Goal: Task Accomplishment & Management: Use online tool/utility

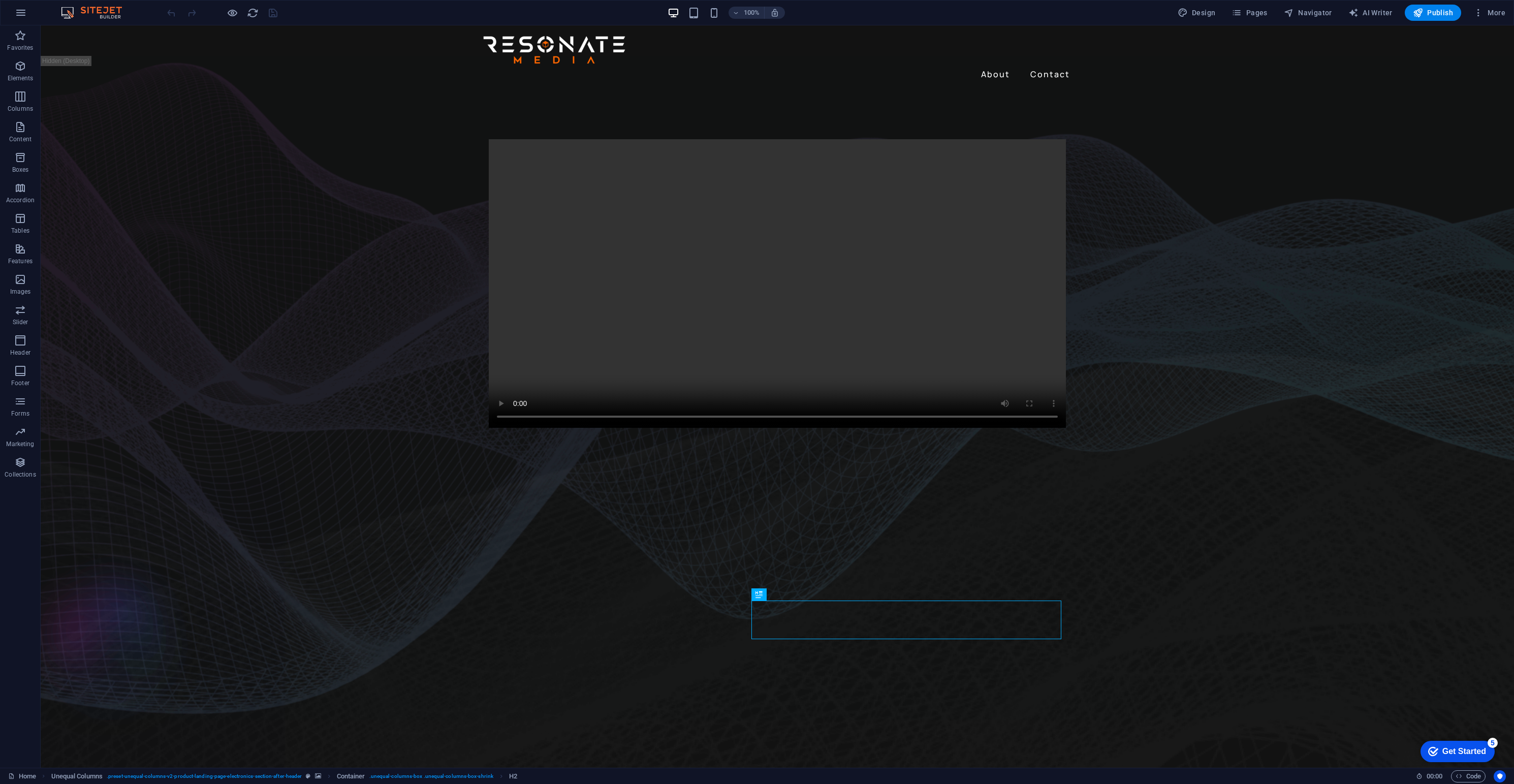
click at [216, 590] on figure at bounding box center [777, 625] width 1473 height 298
click at [17, 73] on span "Elements" at bounding box center [20, 72] width 41 height 24
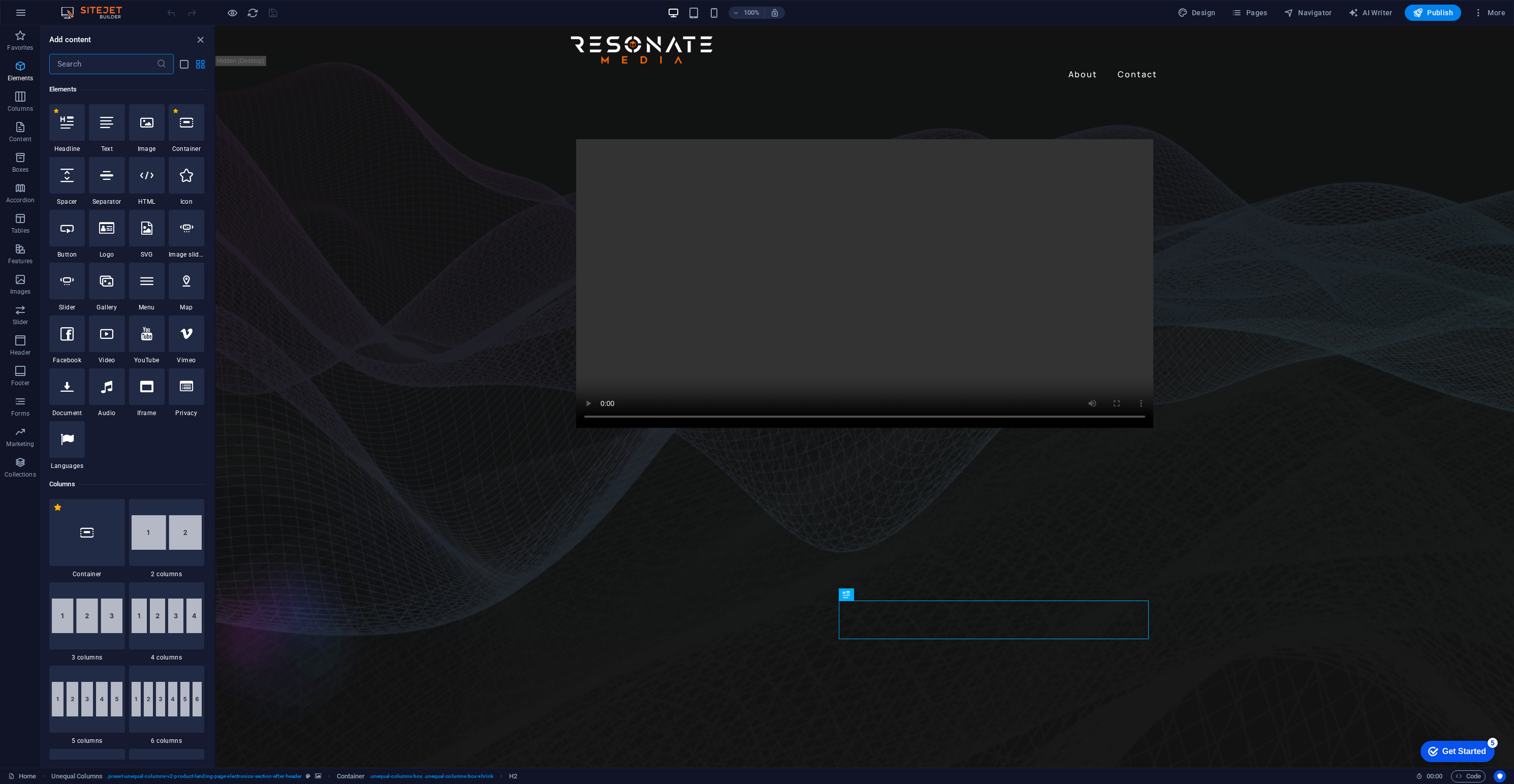
scroll to position [107, 0]
click at [905, 474] on div at bounding box center [865, 283] width 1298 height 386
click at [254, 61] on div "About Contact" at bounding box center [865, 58] width 1298 height 65
click at [254, 60] on div "About Contact" at bounding box center [865, 58] width 1298 height 65
click at [251, 56] on div "About Contact" at bounding box center [865, 58] width 1298 height 65
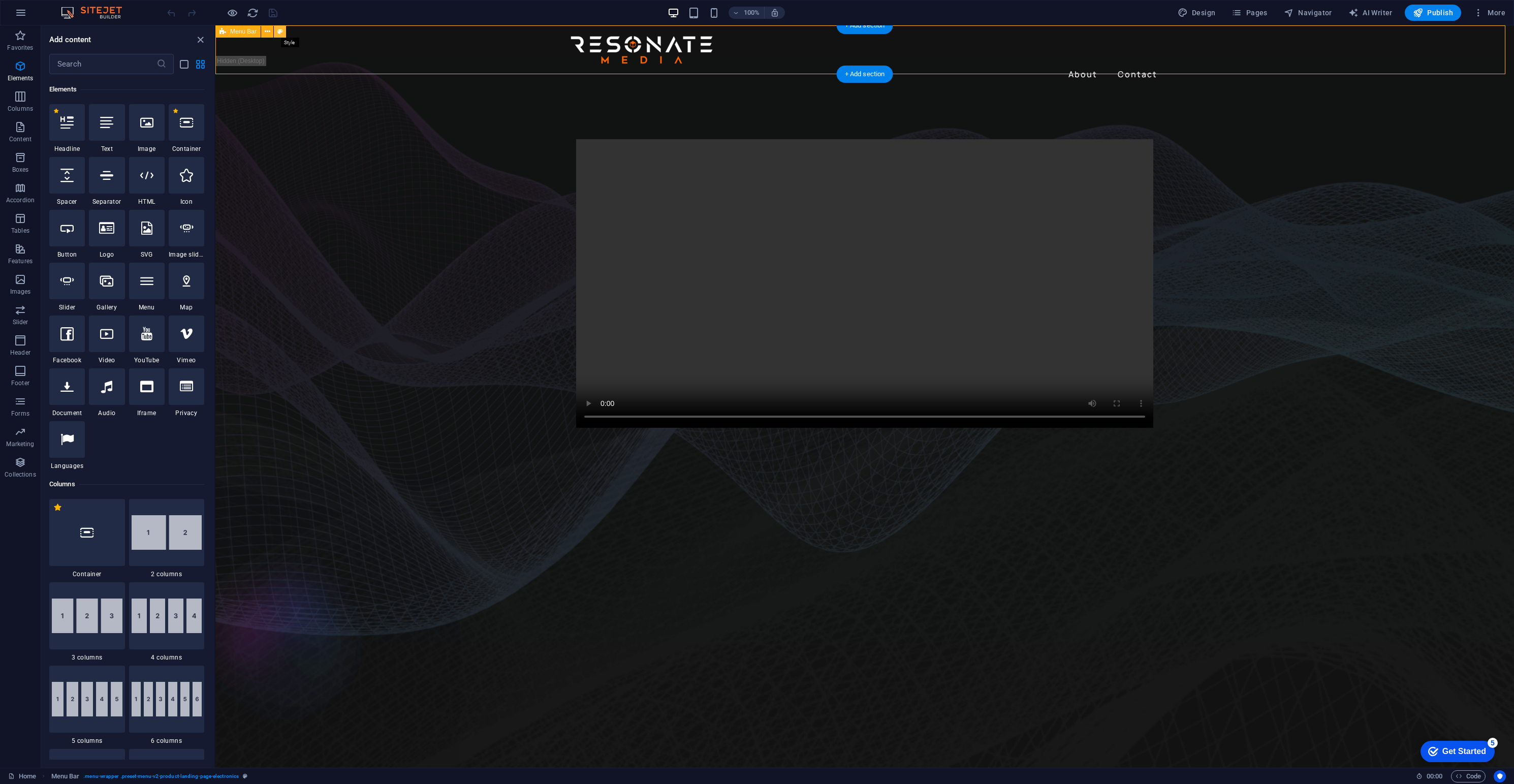
click at [278, 29] on icon at bounding box center [280, 32] width 6 height 11
select select "rem"
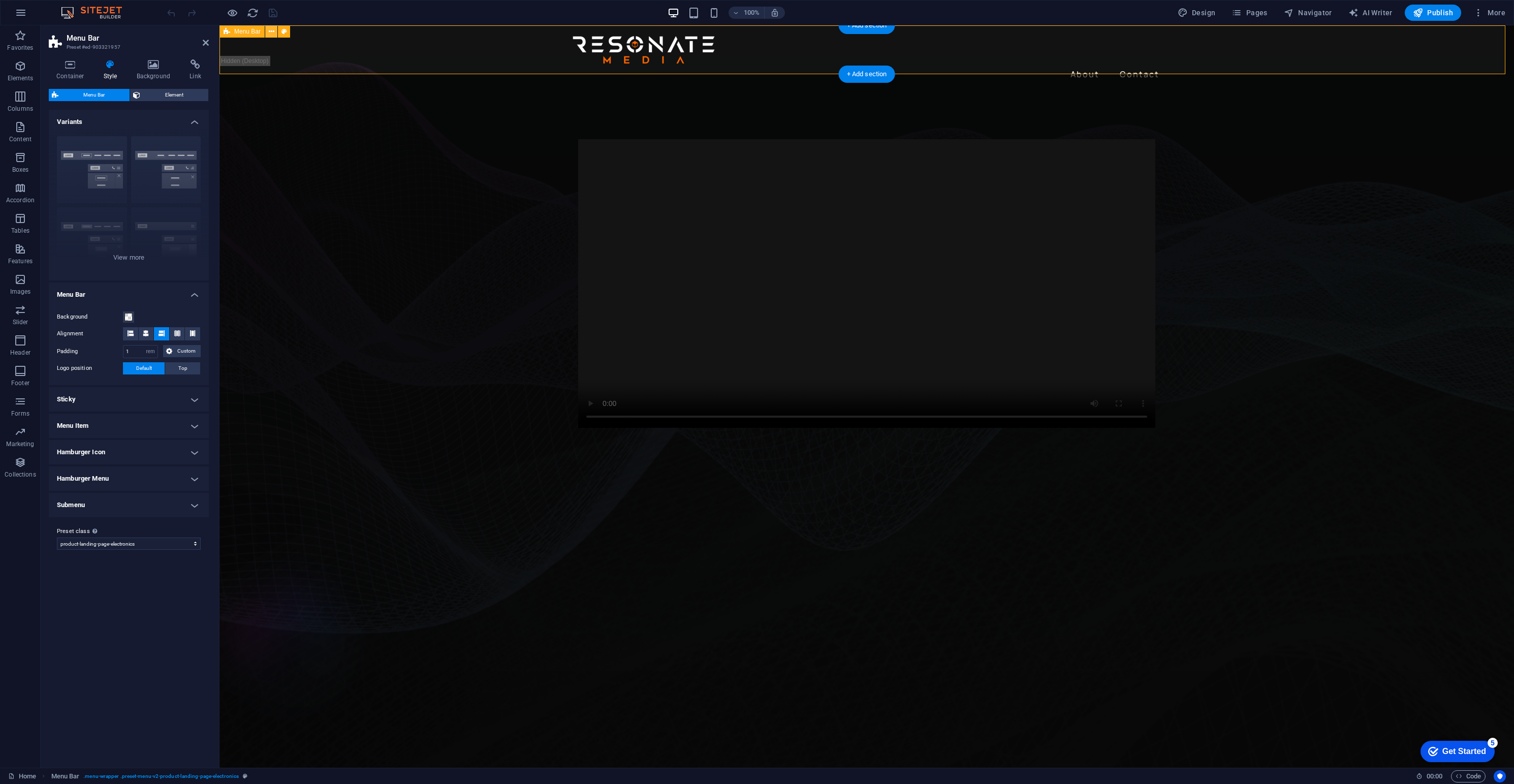
click at [270, 31] on icon at bounding box center [272, 32] width 6 height 11
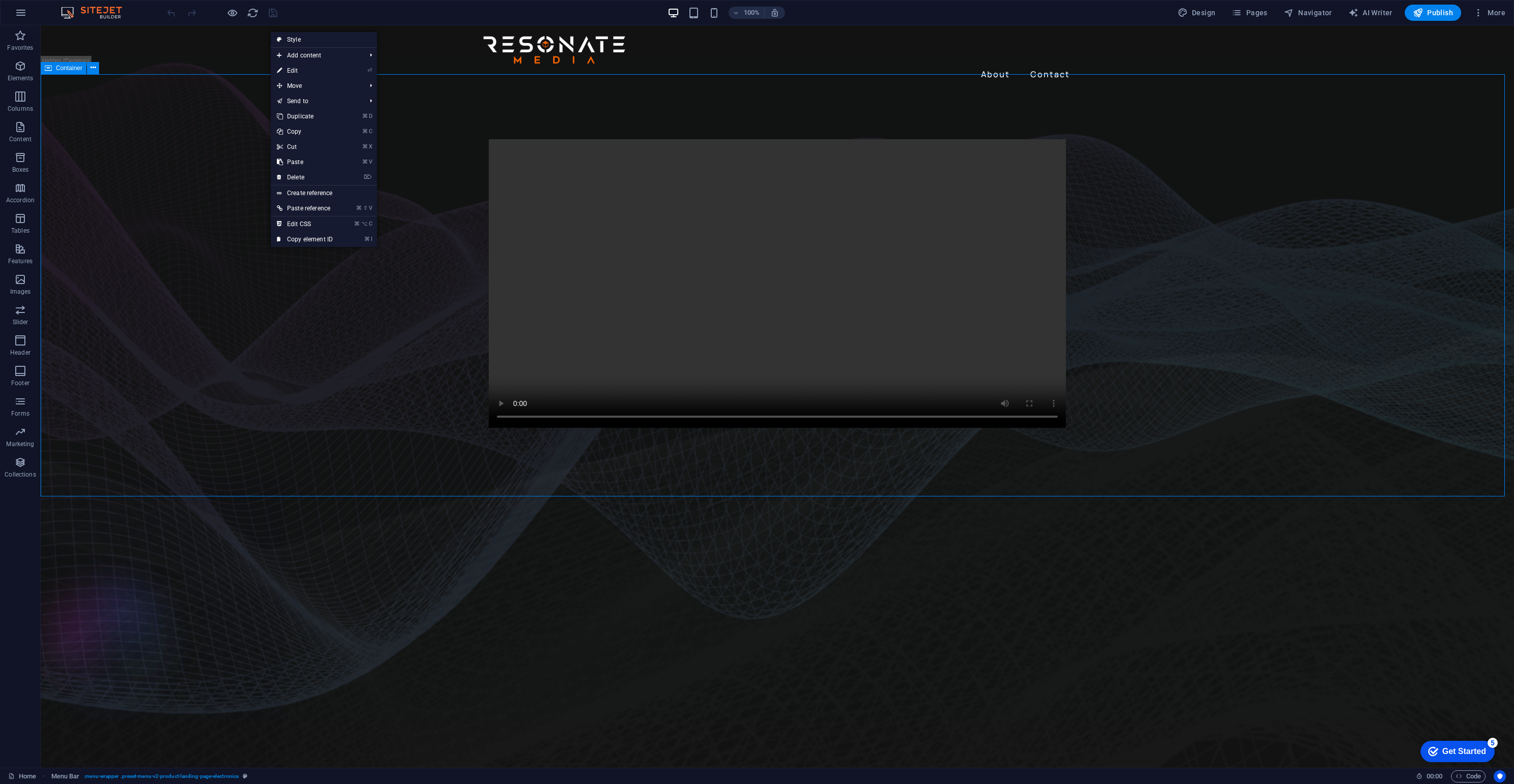
drag, startPoint x: 76, startPoint y: 109, endPoint x: 254, endPoint y: 109, distance: 178.0
click at [254, 108] on div at bounding box center [777, 283] width 1473 height 386
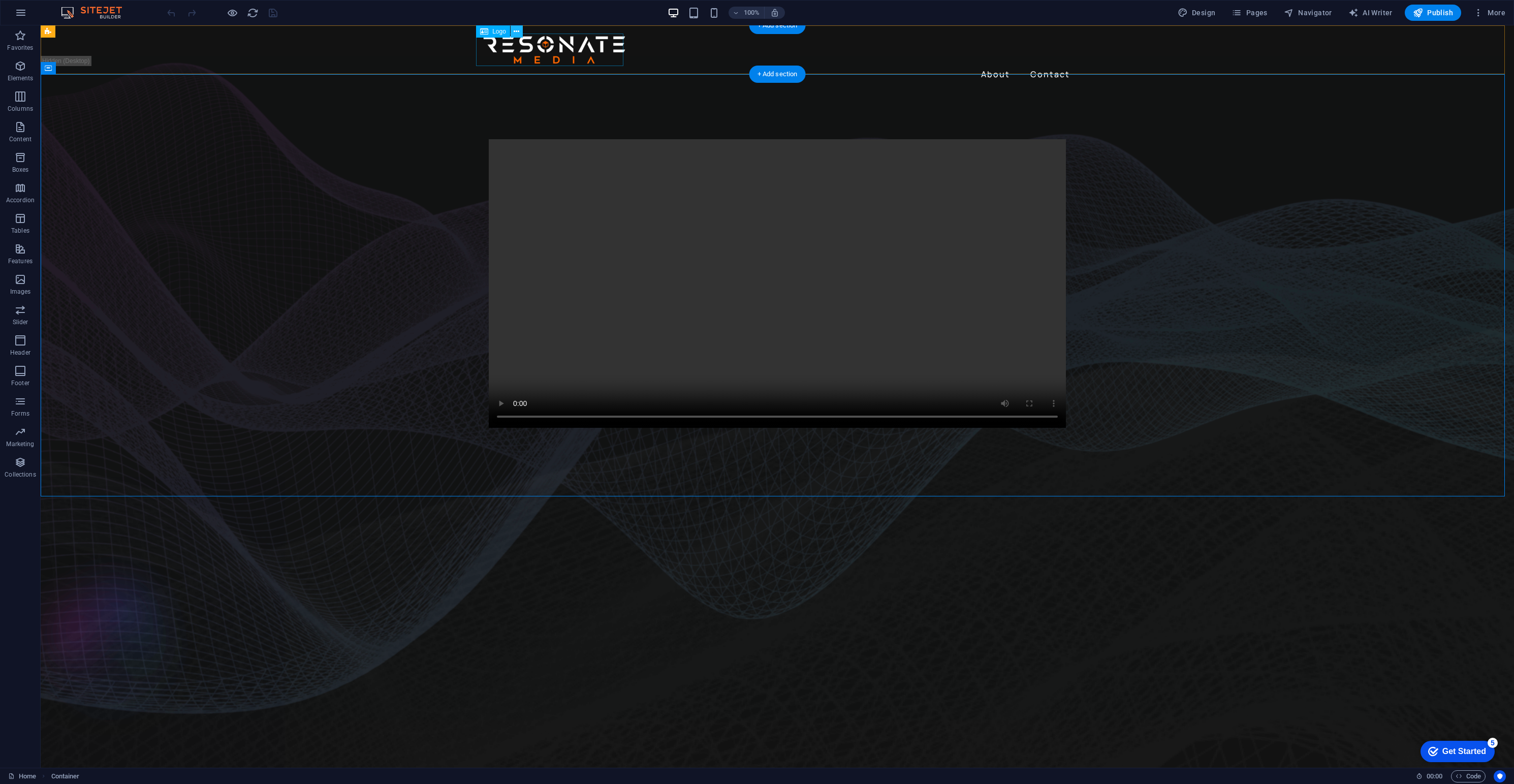
click at [519, 29] on icon at bounding box center [517, 32] width 6 height 11
click at [455, 424] on div at bounding box center [777, 283] width 1473 height 386
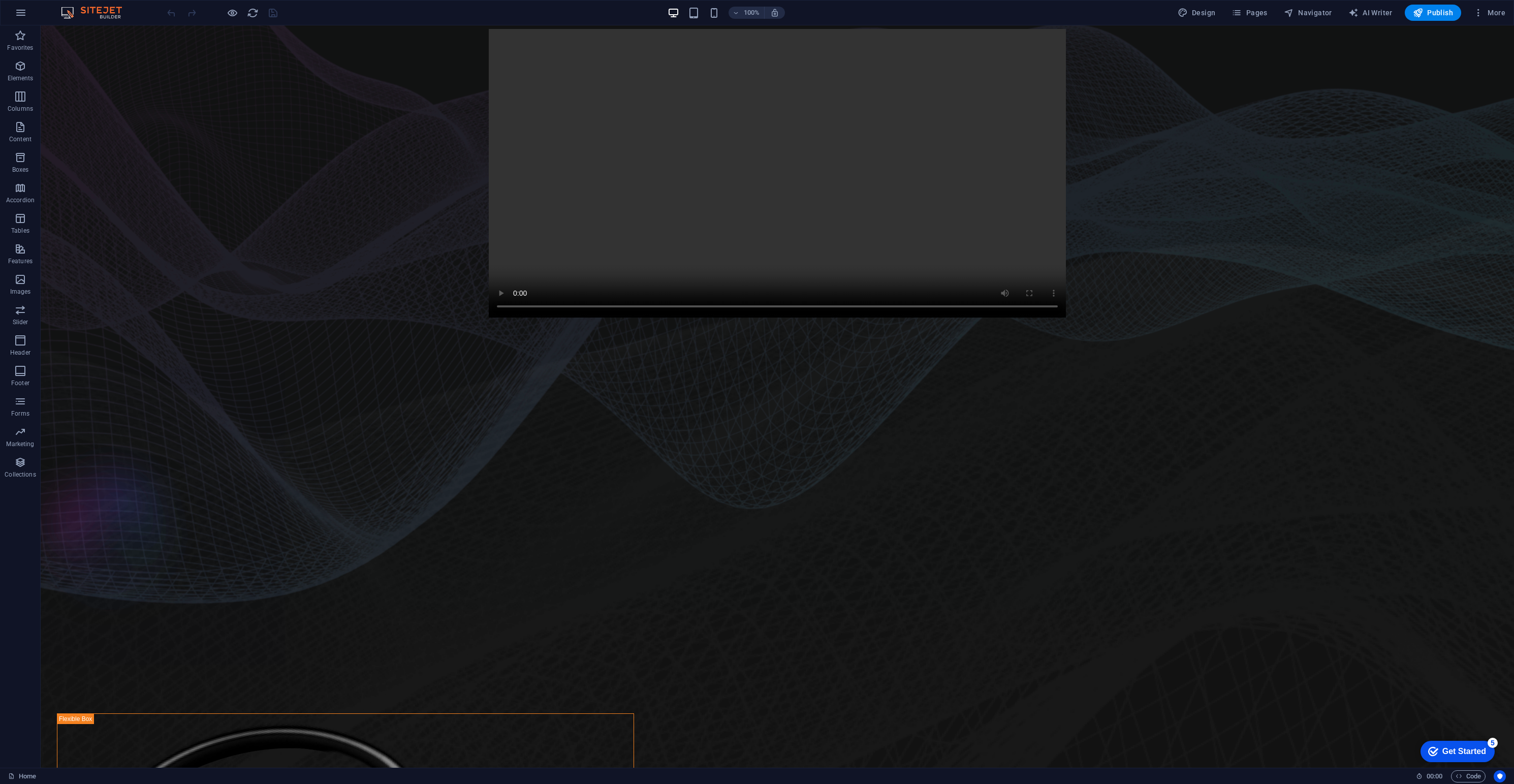
scroll to position [0, 0]
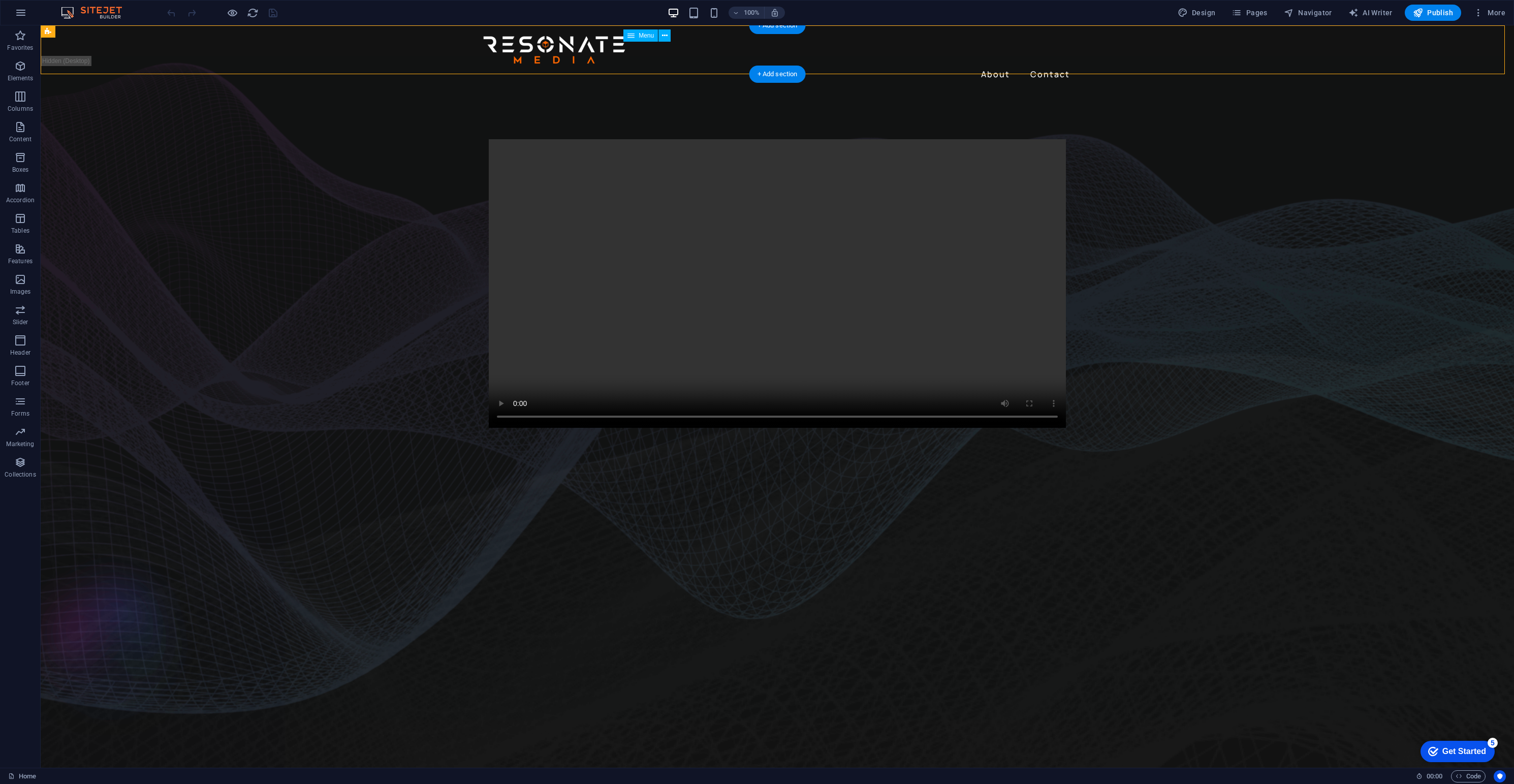
click at [998, 66] on nav "About Contact" at bounding box center [778, 74] width 594 height 16
click at [999, 66] on nav "About Contact" at bounding box center [778, 74] width 594 height 16
click at [1036, 66] on nav "About Contact" at bounding box center [778, 74] width 594 height 16
click at [1001, 66] on nav "About Contact" at bounding box center [778, 74] width 594 height 16
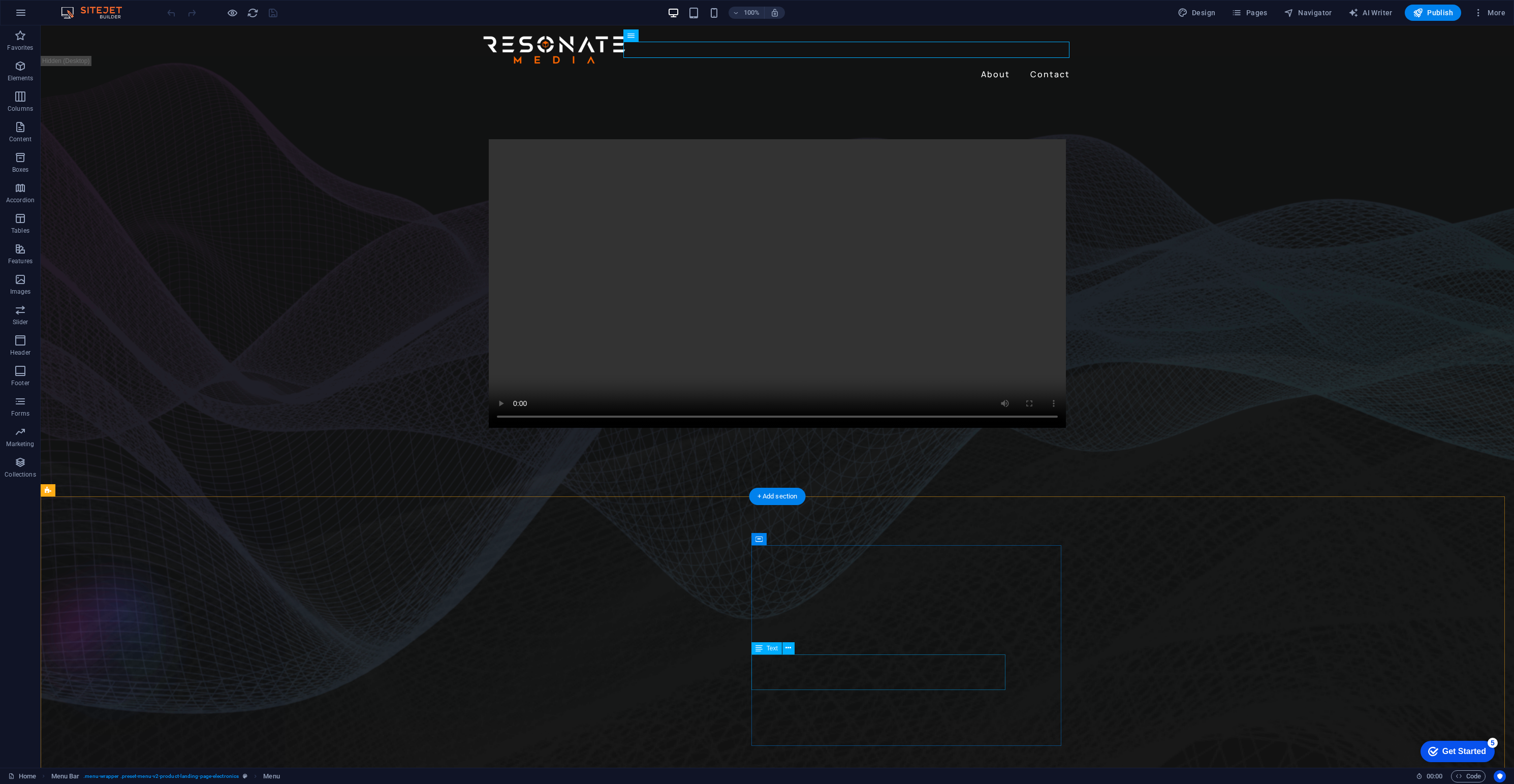
click at [659, 673] on figure at bounding box center [777, 625] width 1473 height 298
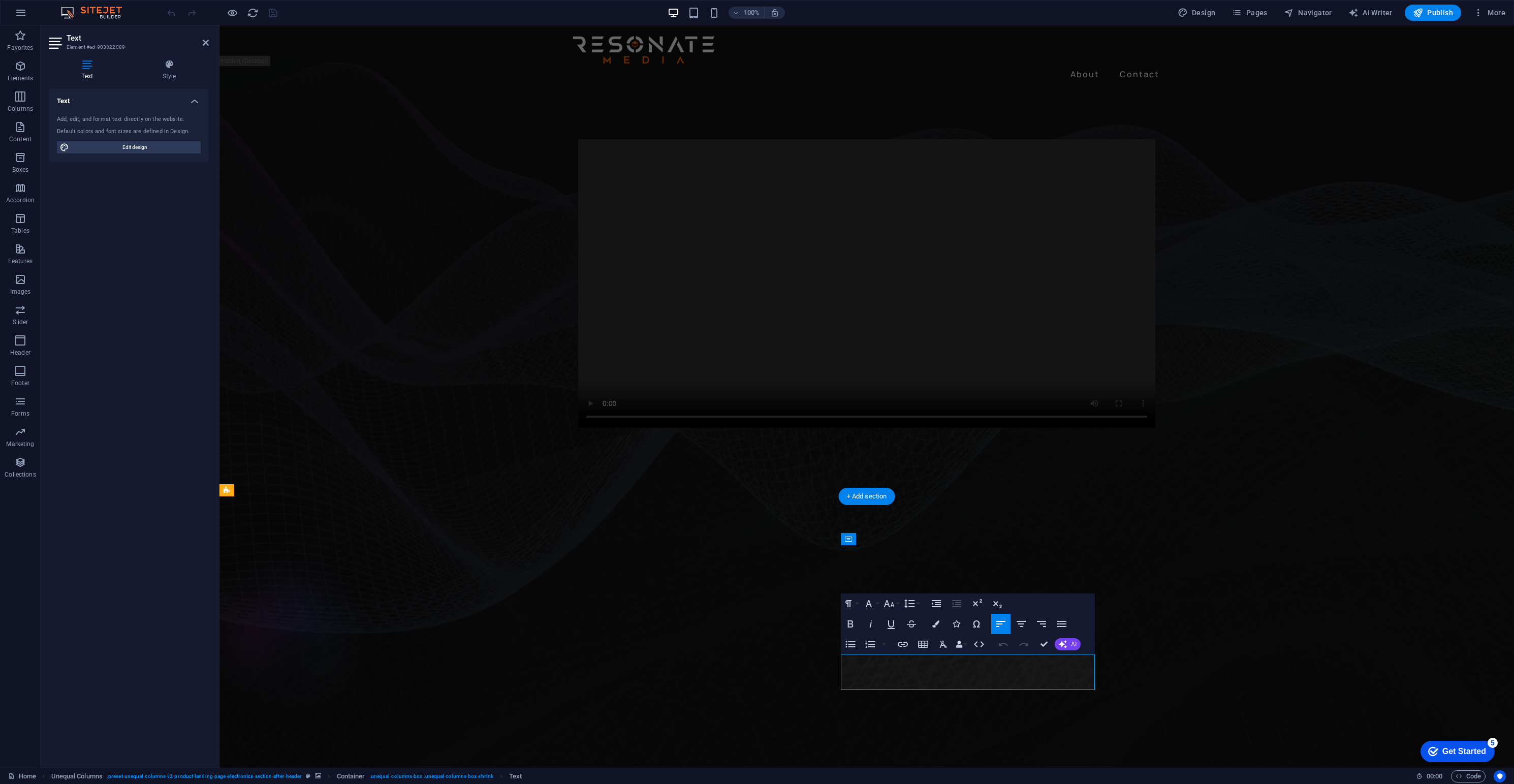
drag, startPoint x: 1091, startPoint y: 685, endPoint x: 1067, endPoint y: 680, distance: 24.5
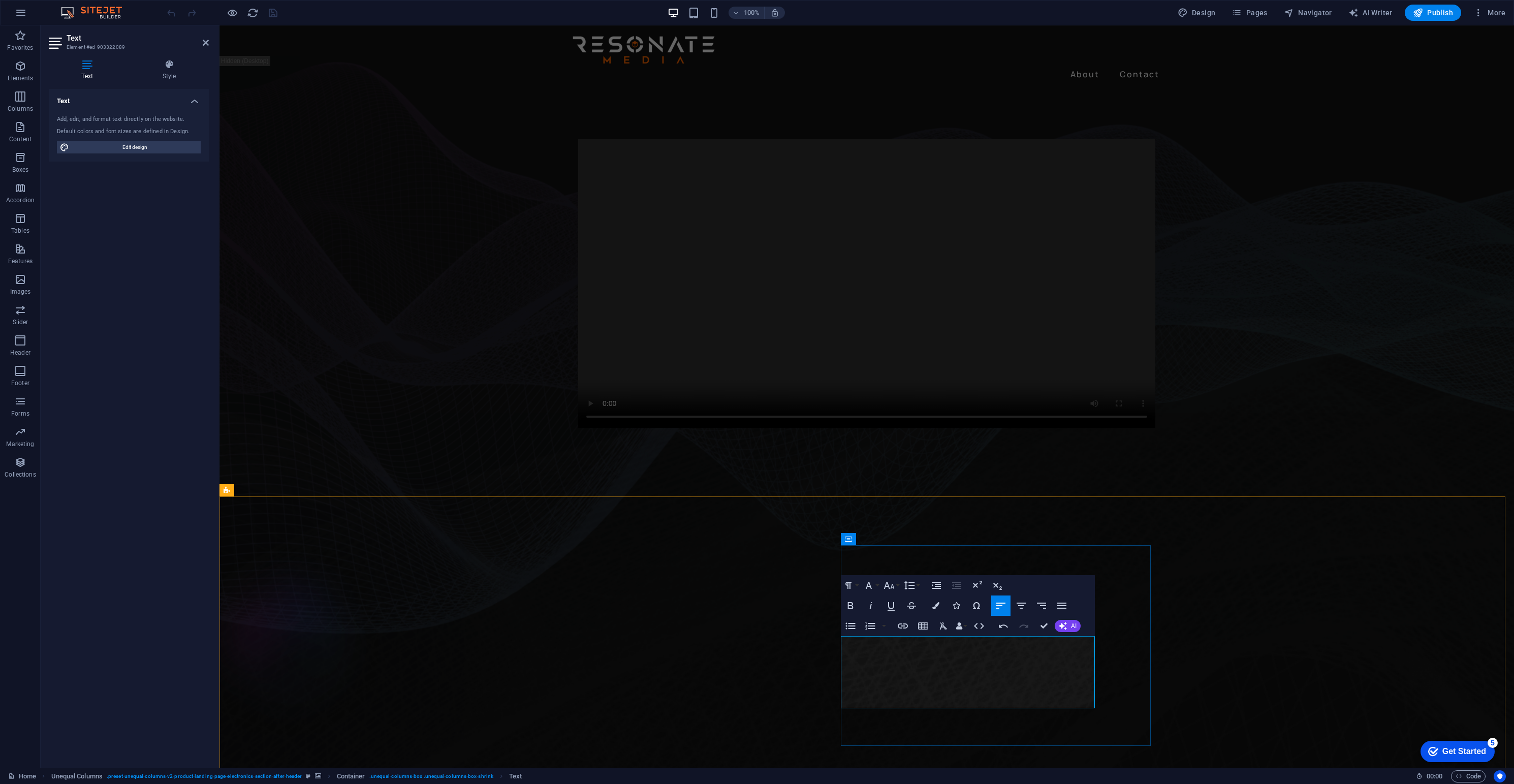
click at [935, 607] on icon "button" at bounding box center [936, 605] width 7 height 7
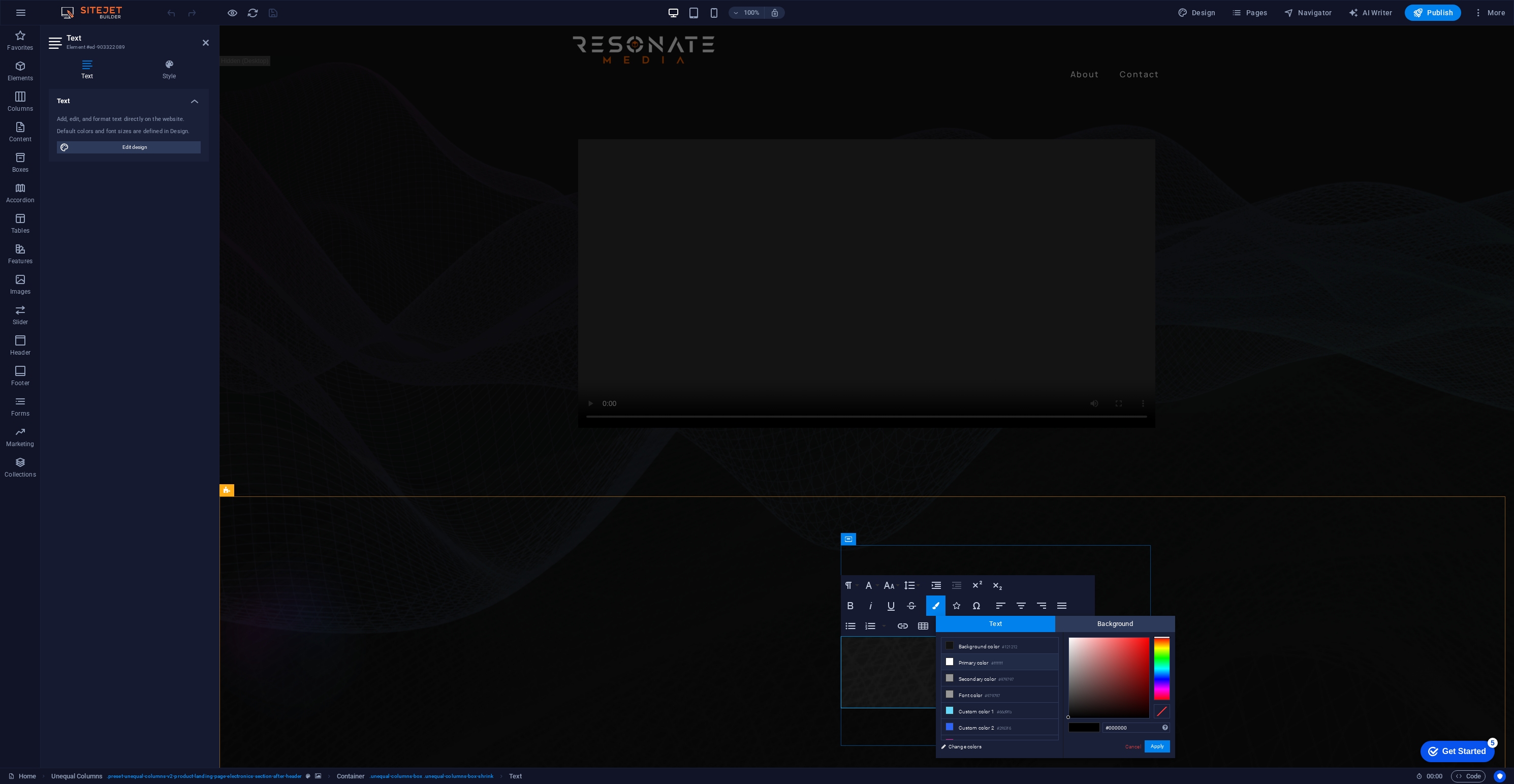
click at [954, 660] on li "Primary color #ffffff" at bounding box center [1000, 662] width 117 height 16
type input "#ffffff"
click at [1152, 749] on button "Apply" at bounding box center [1157, 746] width 25 height 12
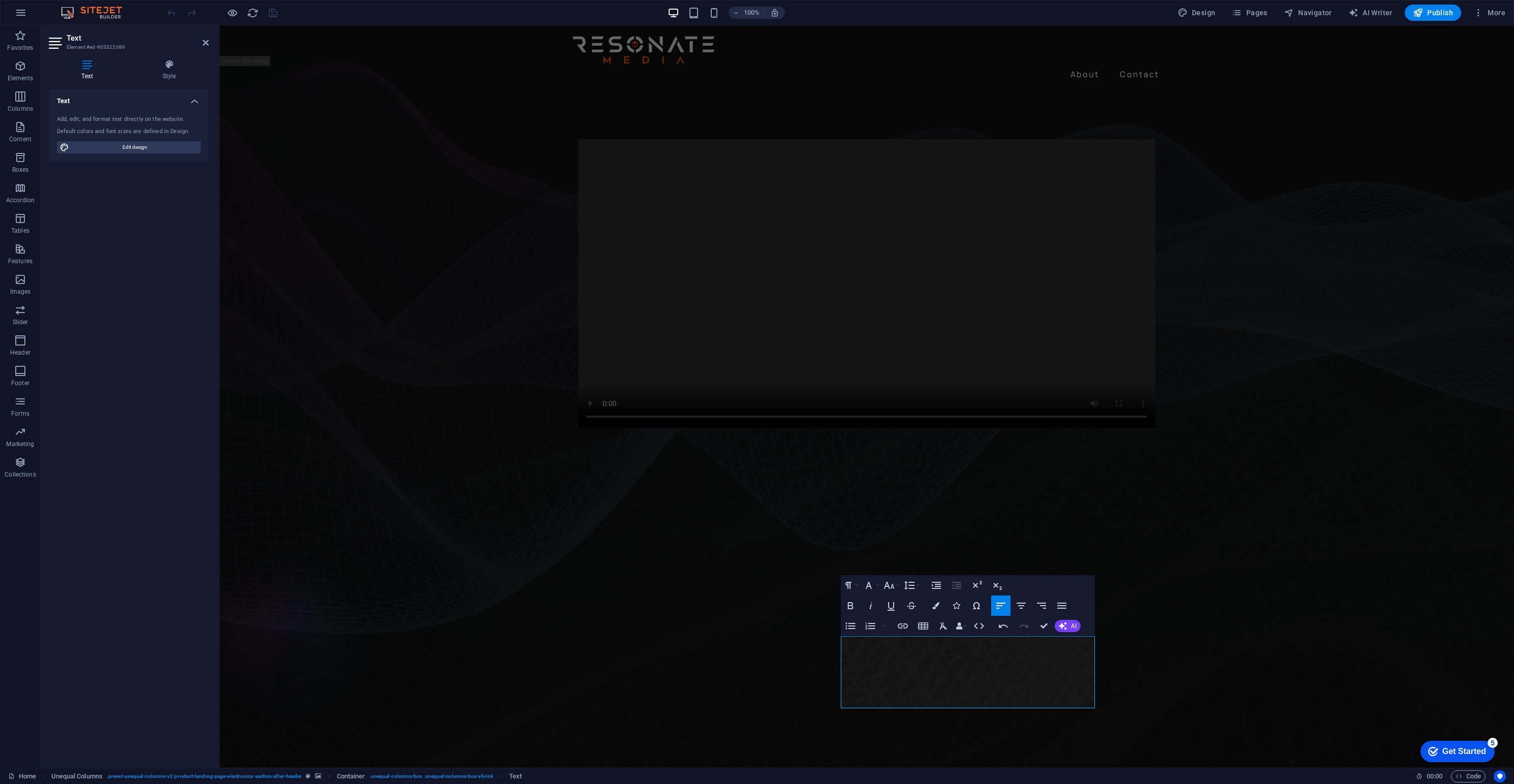
click at [1183, 704] on figure at bounding box center [866, 625] width 1295 height 298
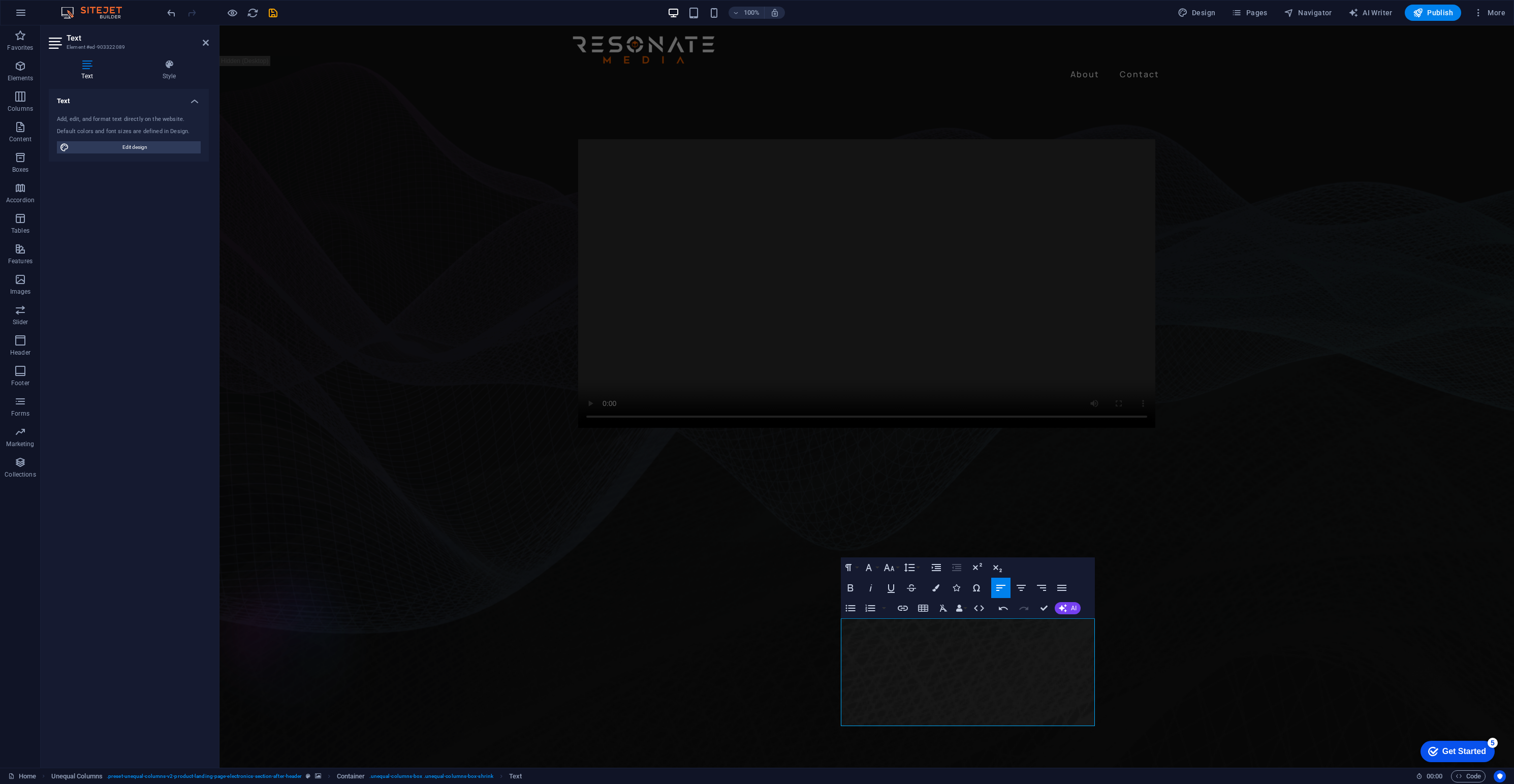
click at [1203, 674] on figure at bounding box center [866, 625] width 1295 height 298
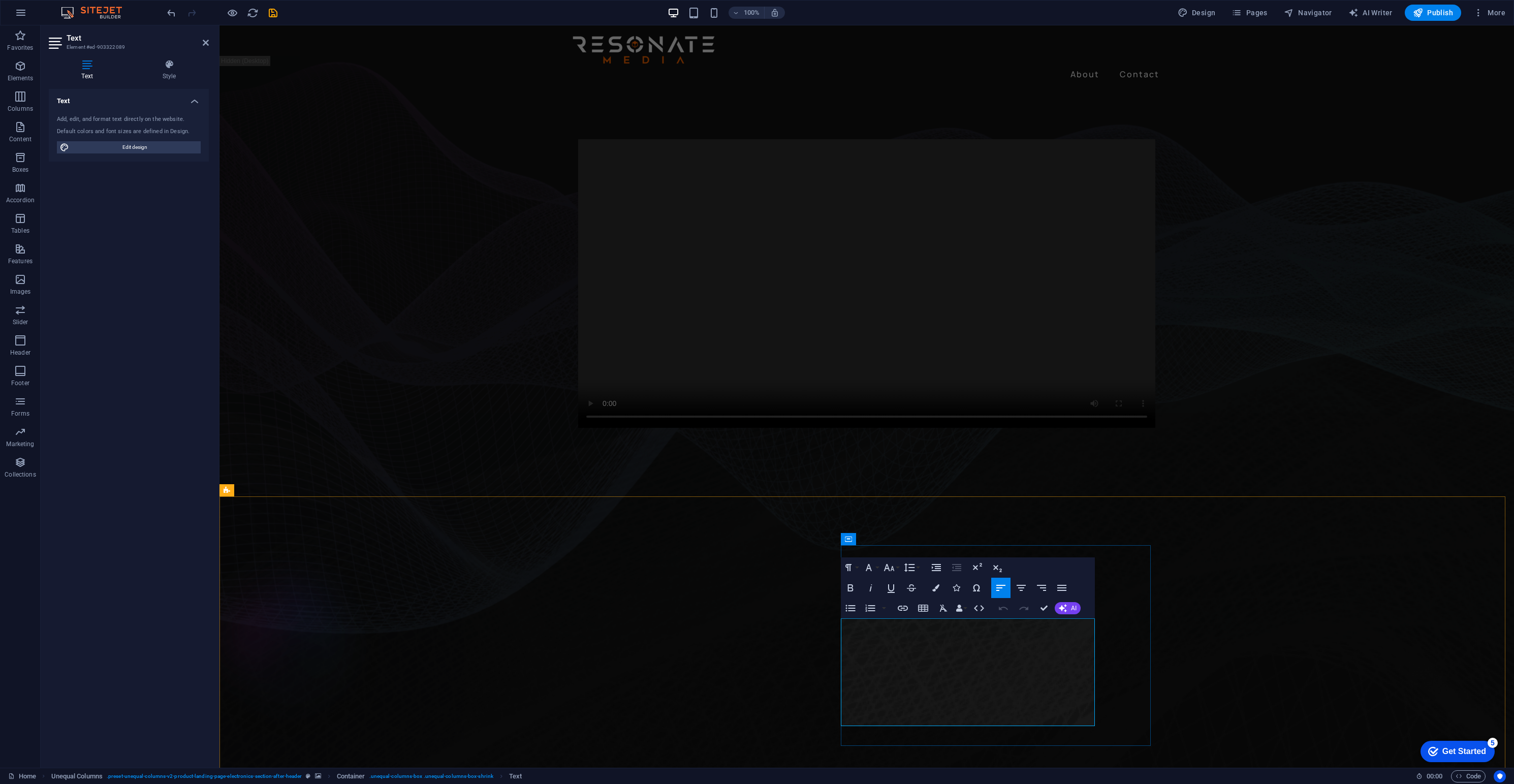
click at [1242, 702] on figure at bounding box center [866, 625] width 1295 height 298
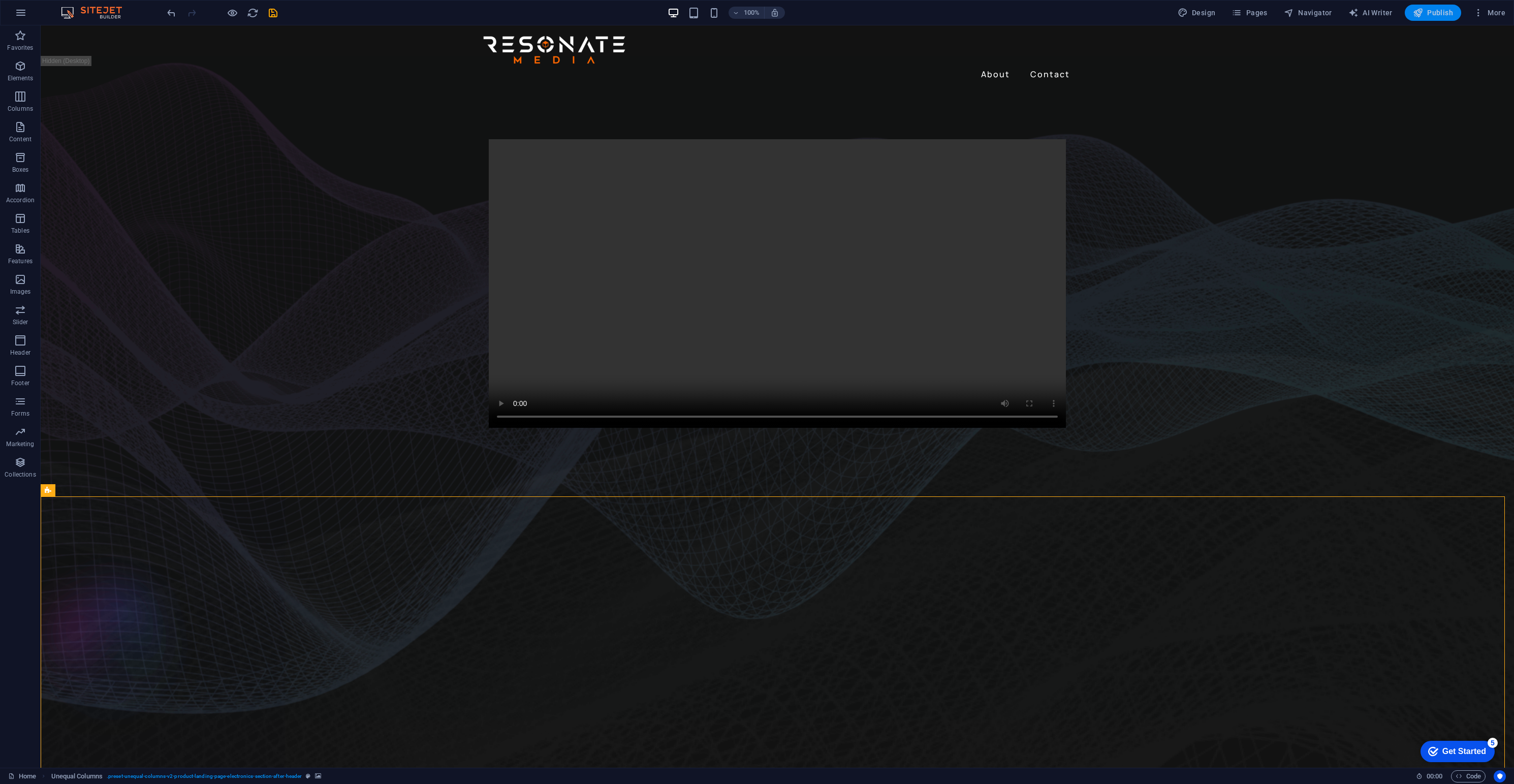
click at [1446, 9] on span "Publish" at bounding box center [1433, 12] width 40 height 10
